Goal: Use online tool/utility: Utilize a website feature to perform a specific function

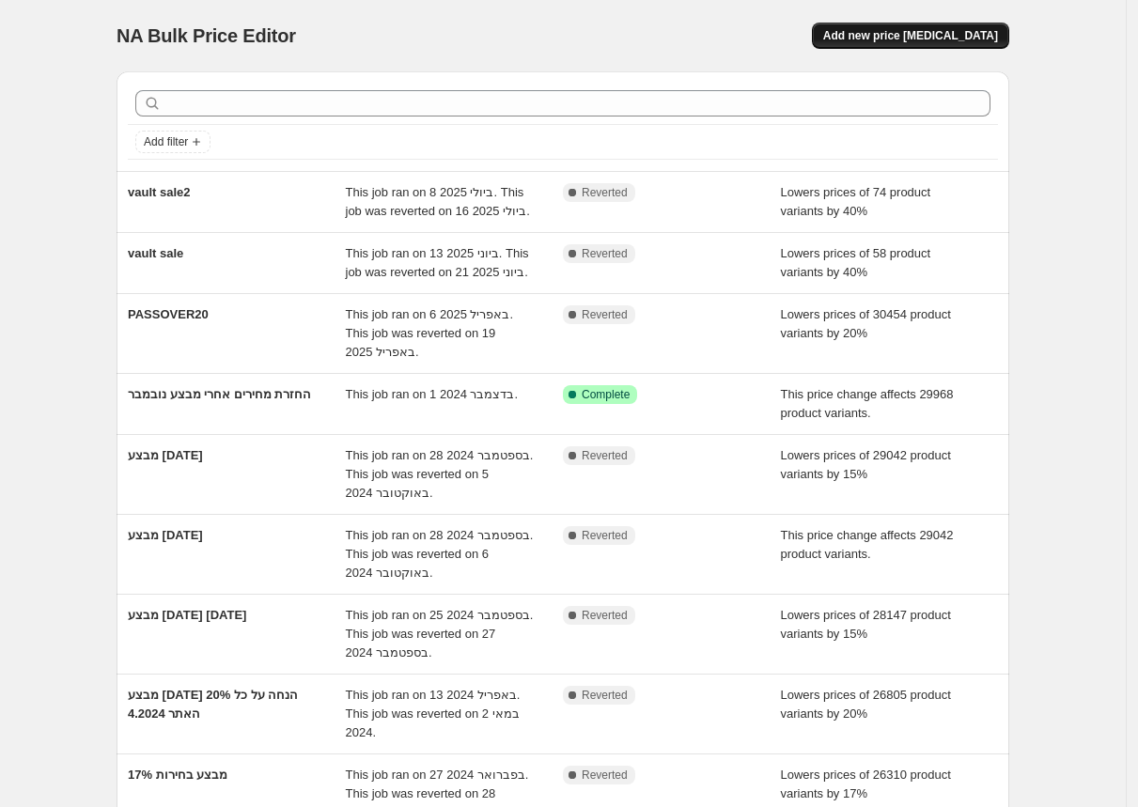
click at [968, 44] on button "Add new price [MEDICAL_DATA]" at bounding box center [910, 36] width 197 height 26
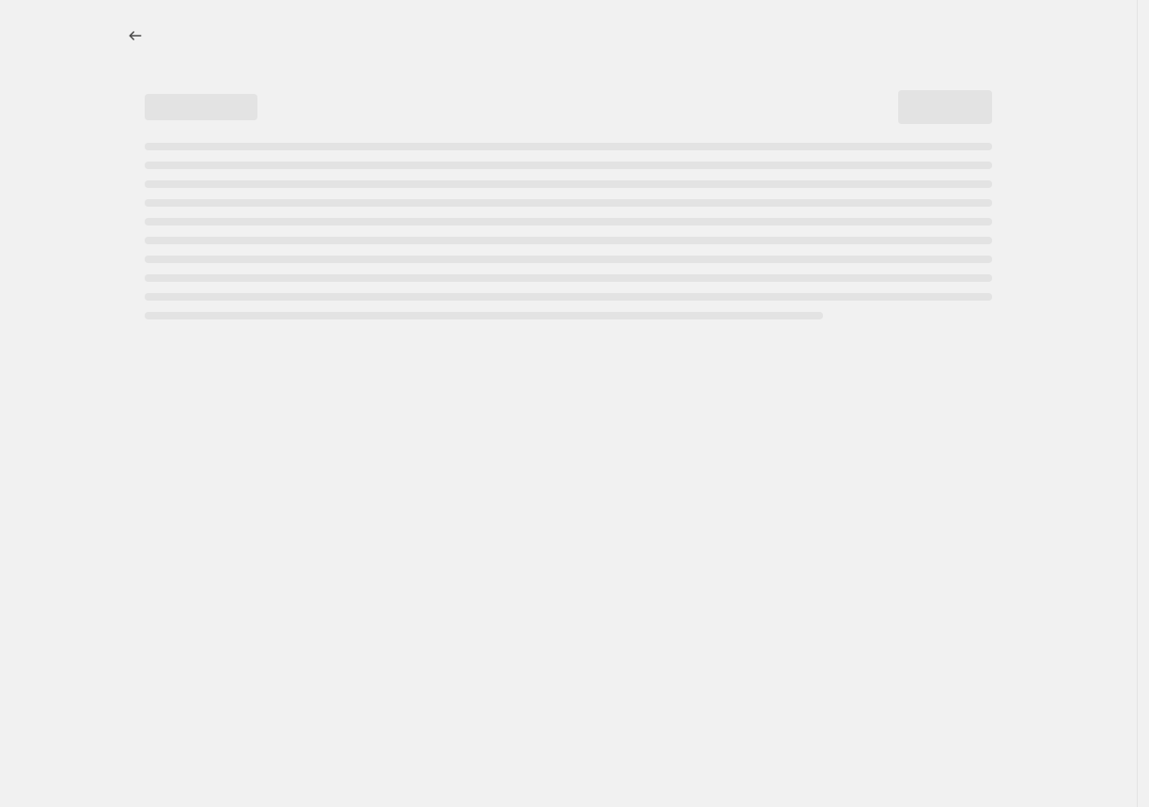
select select "percentage"
